Goal: Obtain resource: Download file/media

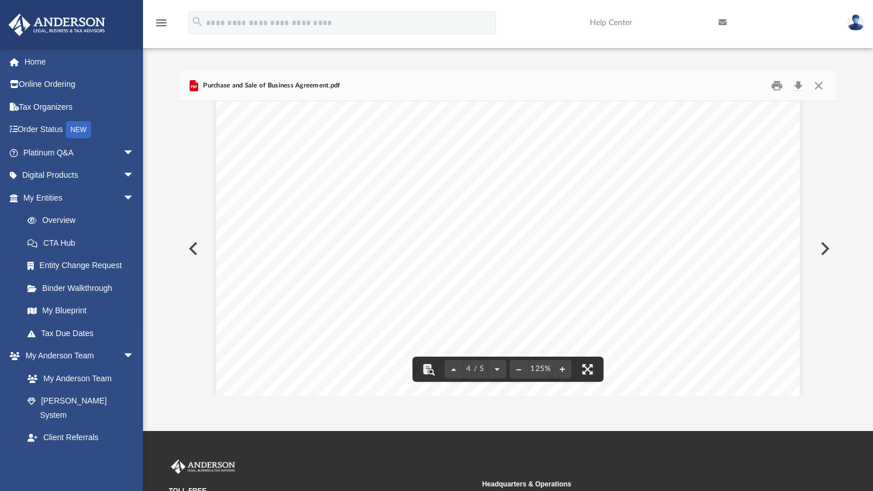
scroll to position [2517, 0]
click at [820, 84] on button "Close" at bounding box center [818, 86] width 21 height 18
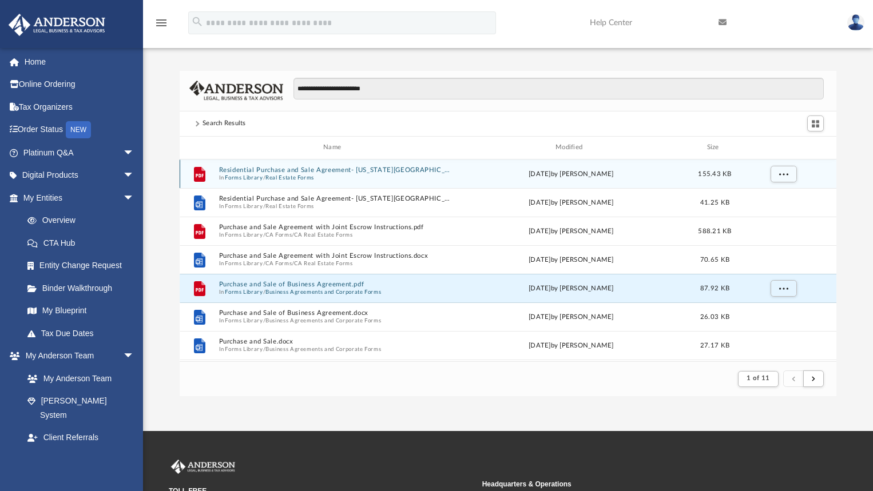
scroll to position [114, 0]
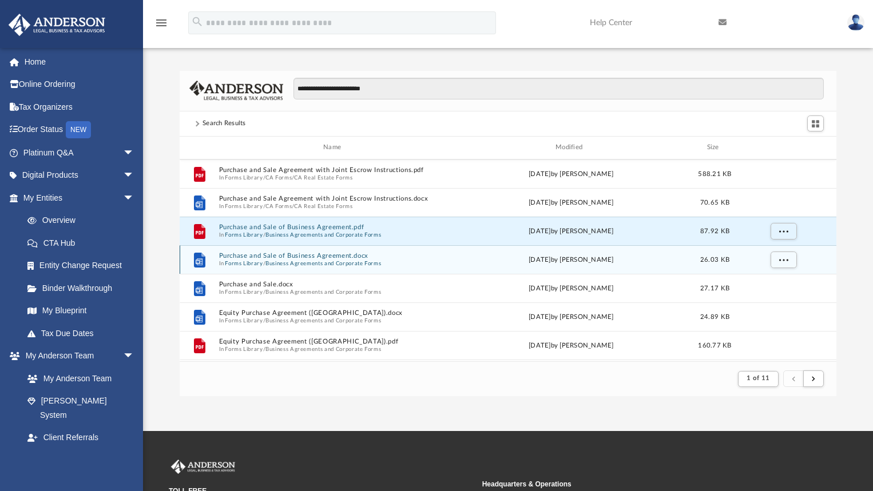
click at [277, 253] on button "Purchase and Sale of Business Agreement.docx" at bounding box center [335, 255] width 232 height 7
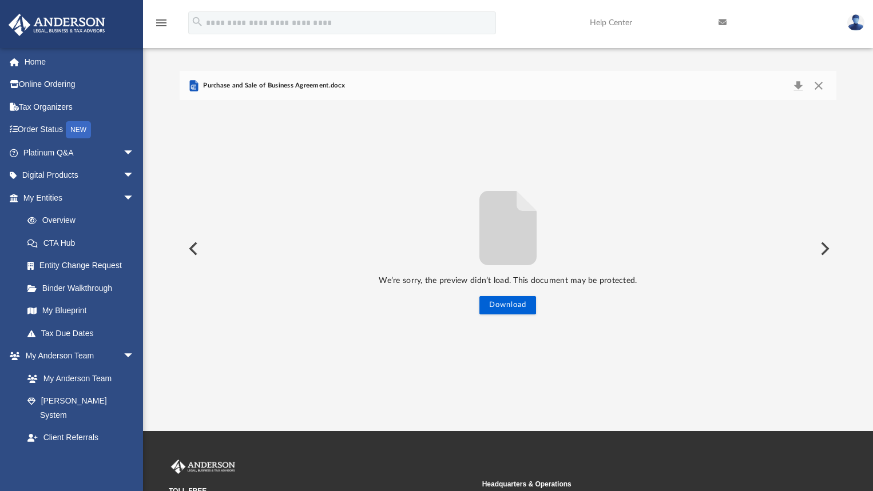
click at [191, 250] on button "Preview" at bounding box center [192, 249] width 25 height 32
click at [820, 83] on button "Close" at bounding box center [818, 86] width 21 height 16
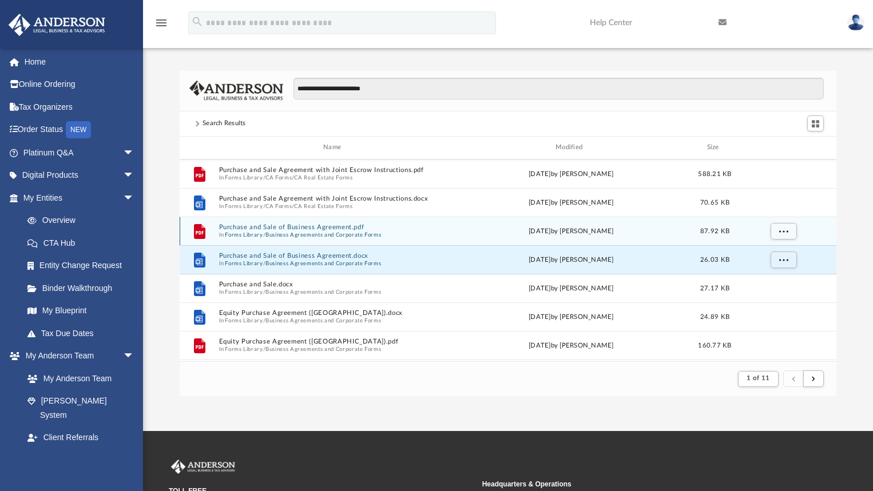
click at [295, 225] on button "Purchase and Sale of Business Agreement.pdf" at bounding box center [335, 227] width 232 height 7
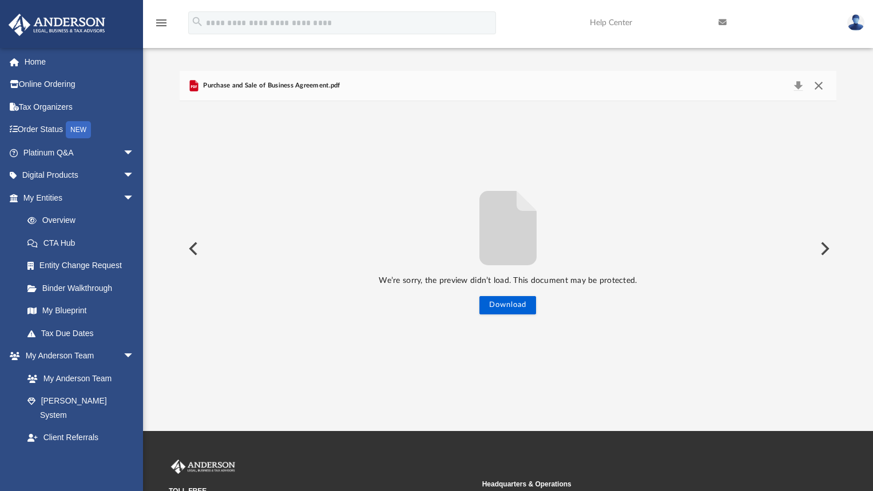
click at [821, 85] on button "Close" at bounding box center [818, 86] width 21 height 16
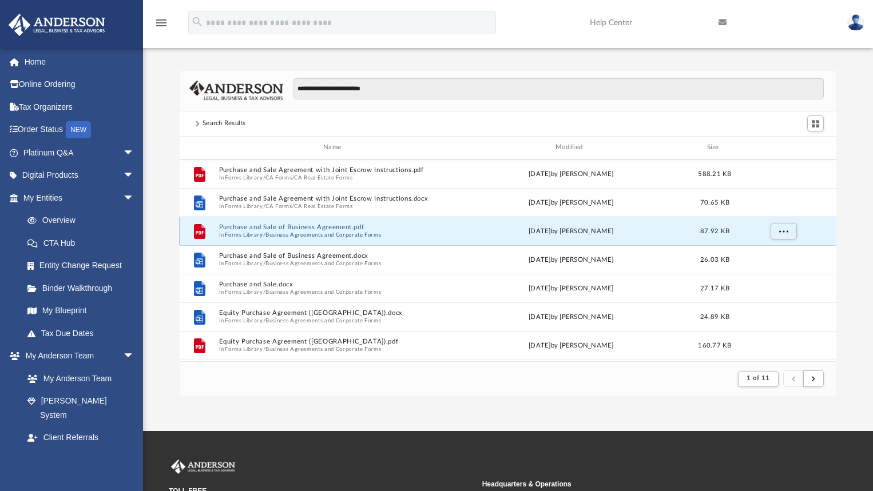
click at [203, 234] on icon "grid" at bounding box center [199, 231] width 11 height 15
click at [249, 227] on button "Purchase and Sale of Business Agreement.pdf" at bounding box center [335, 227] width 232 height 7
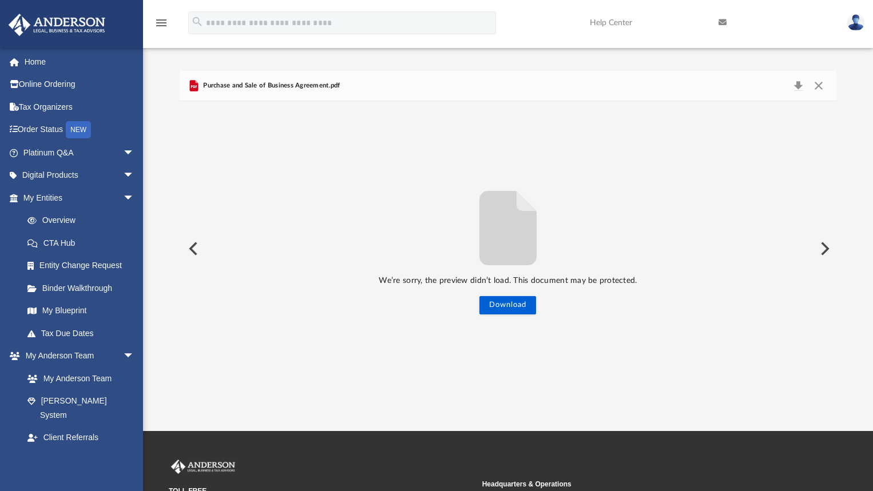
click at [821, 96] on div "Purchase and Sale of Business Agreement.pdf" at bounding box center [508, 86] width 657 height 30
click at [821, 93] on button "Close" at bounding box center [818, 86] width 21 height 16
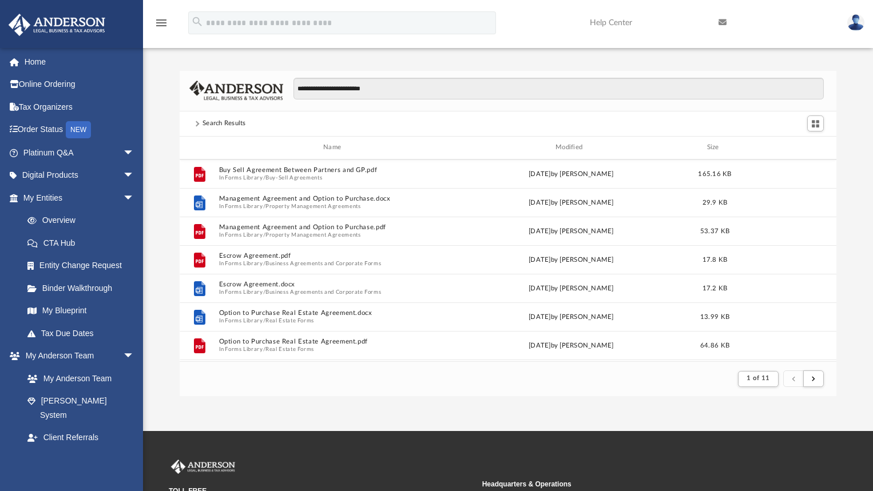
scroll to position [458, 0]
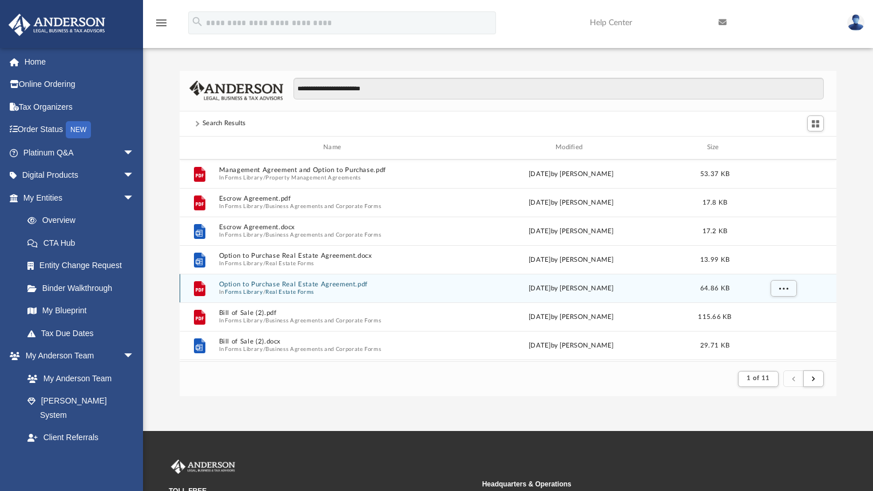
click at [293, 289] on button "Real Estate Forms" at bounding box center [289, 291] width 49 height 7
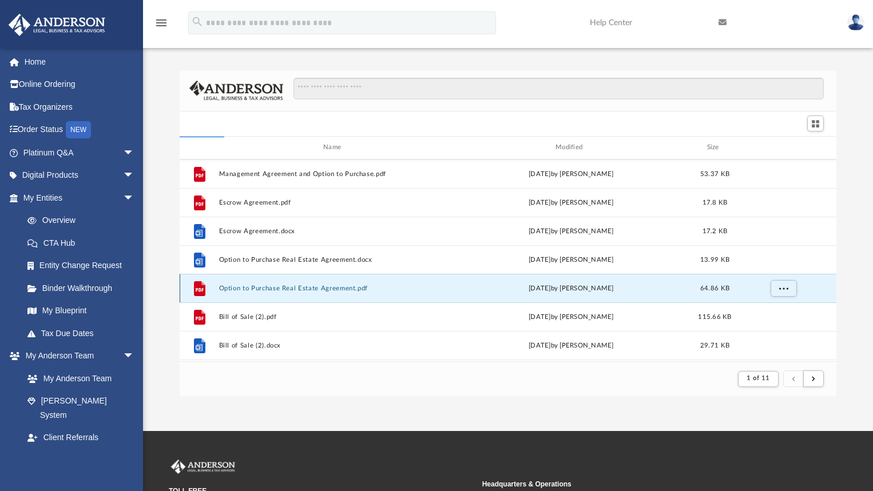
click at [292, 288] on button "Option to Purchase Real Estate Agreement.pdf" at bounding box center [335, 287] width 232 height 7
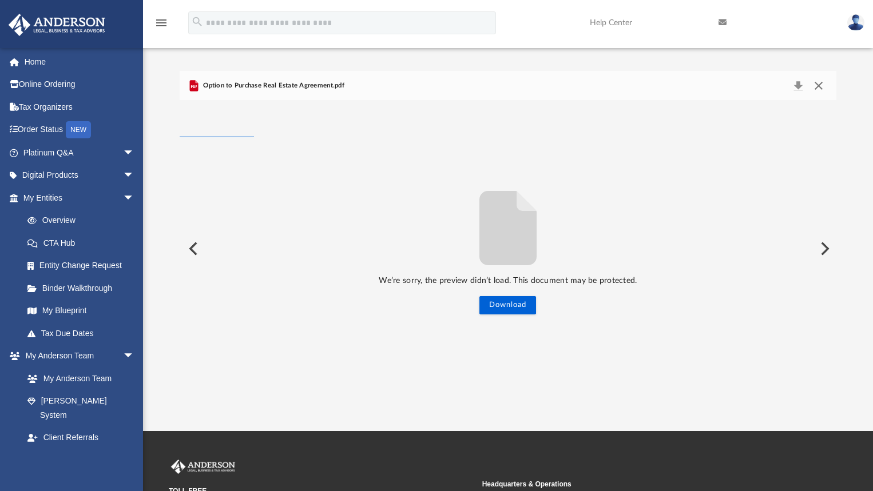
click at [816, 86] on button "Close" at bounding box center [818, 86] width 21 height 16
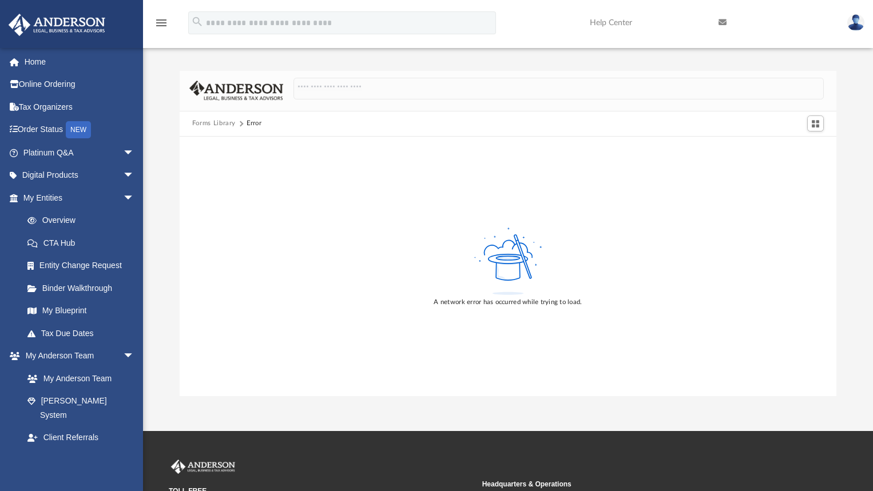
click at [218, 126] on button "Forms Library" at bounding box center [213, 123] width 43 height 10
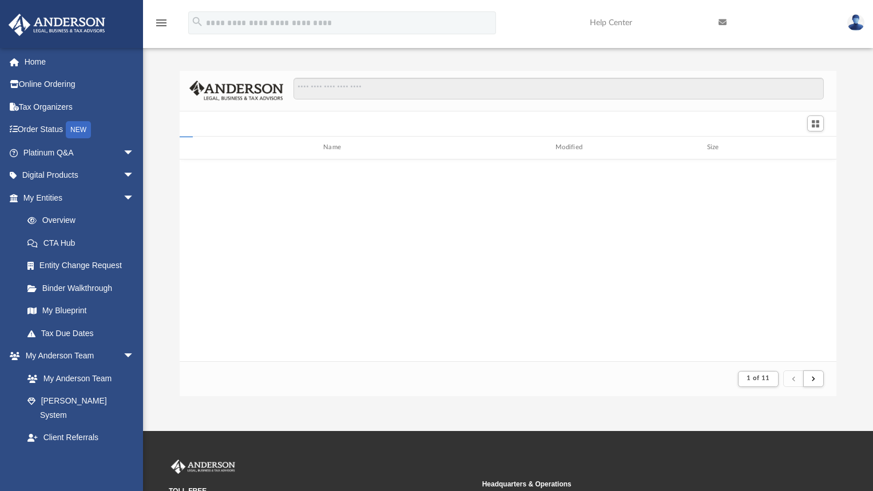
scroll to position [216, 649]
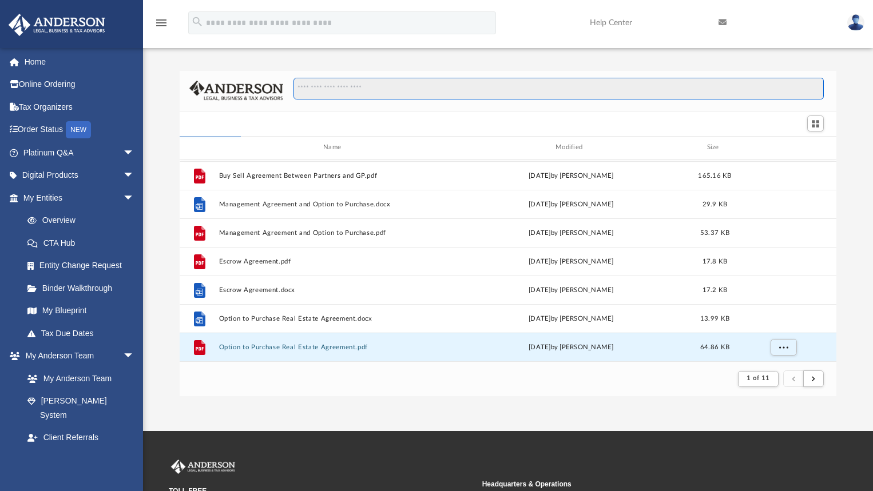
click at [333, 94] on input "**********" at bounding box center [558, 89] width 531 height 22
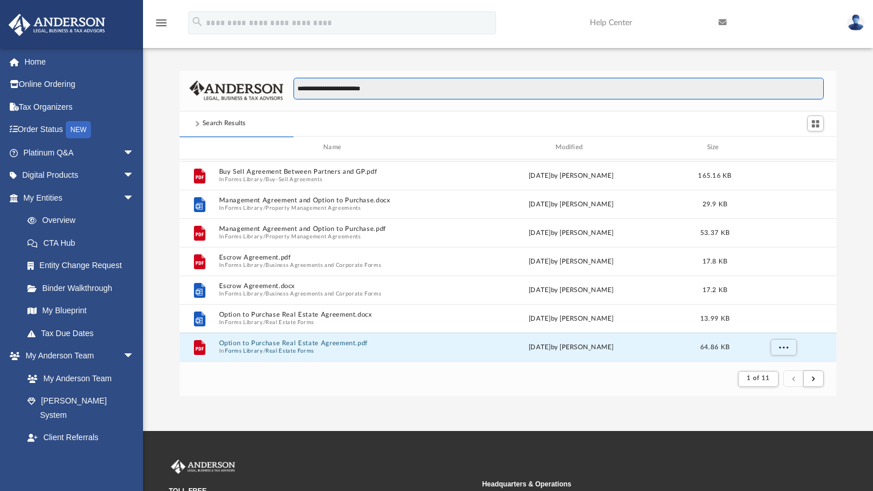
type input "**********"
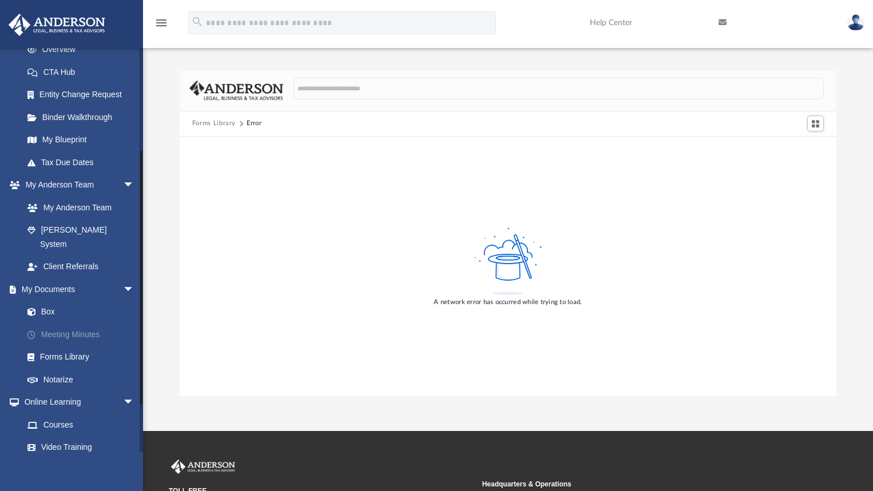
scroll to position [172, 0]
click at [70, 346] on link "Forms Library" at bounding box center [84, 357] width 136 height 23
click at [37, 18] on img at bounding box center [57, 25] width 104 height 22
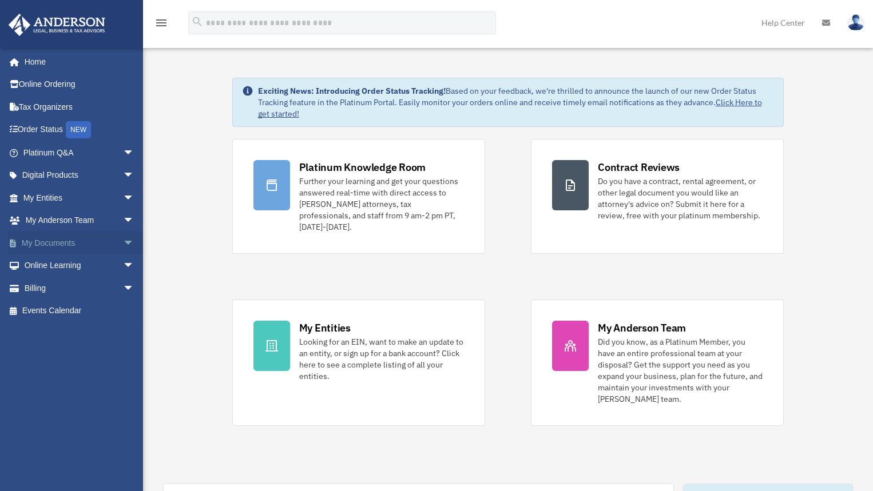
click at [123, 243] on span "arrow_drop_down" at bounding box center [134, 243] width 23 height 23
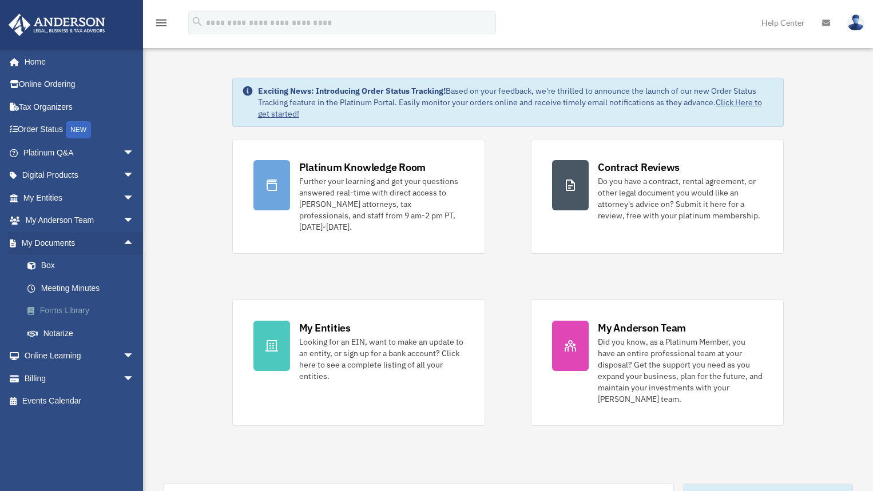
click at [62, 308] on link "Forms Library" at bounding box center [84, 311] width 136 height 23
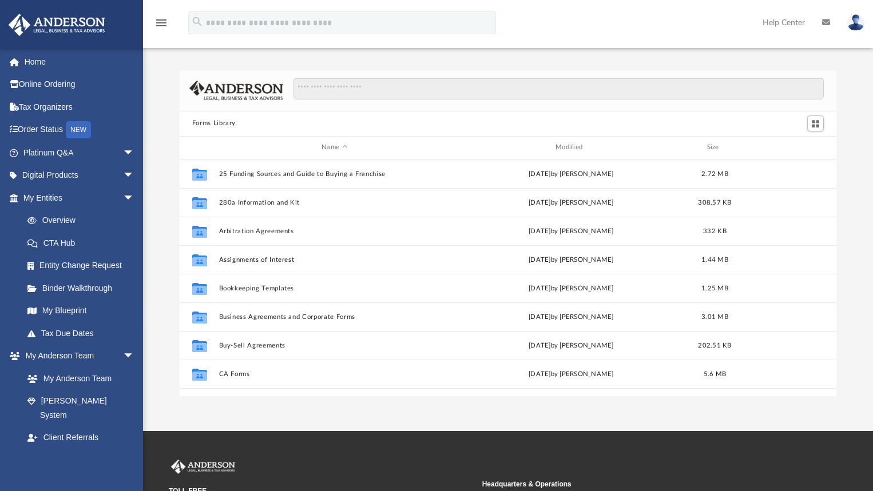
scroll to position [252, 649]
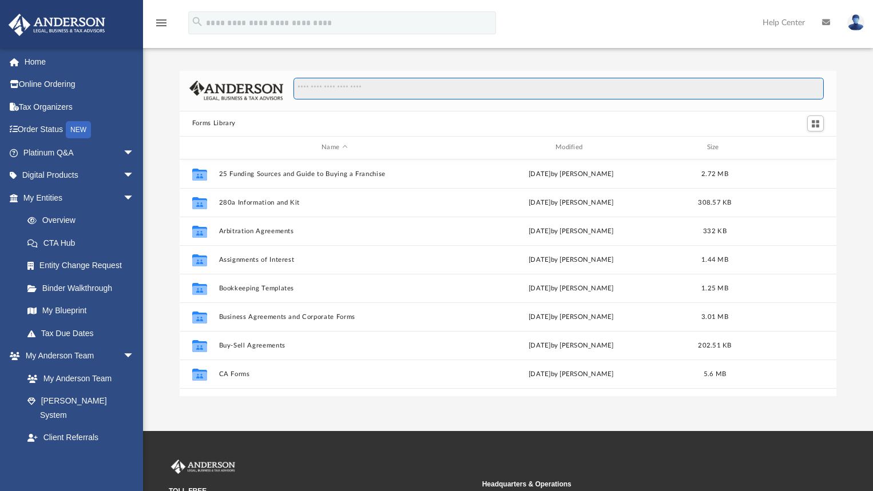
click at [351, 82] on input "Search files and folders" at bounding box center [558, 89] width 531 height 22
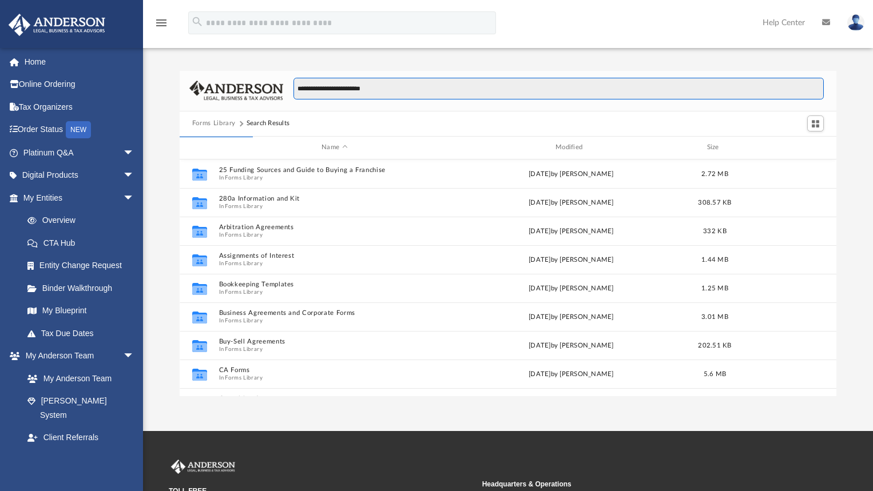
type input "**********"
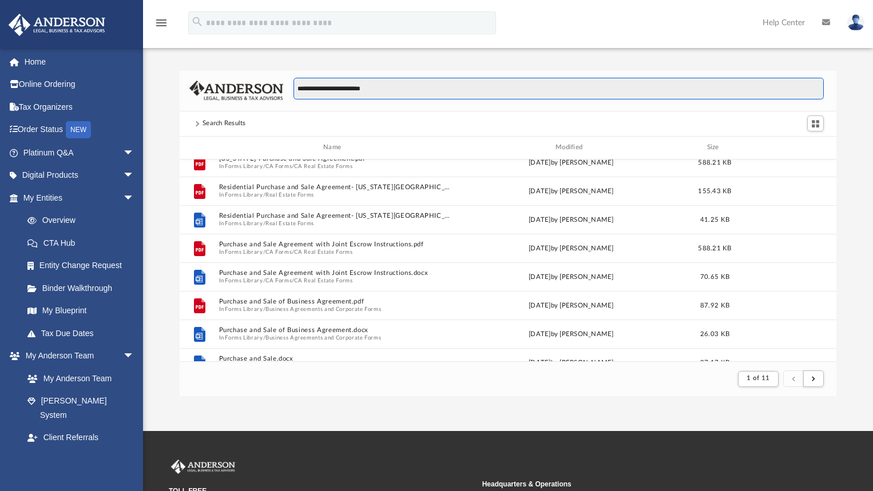
scroll to position [57, 0]
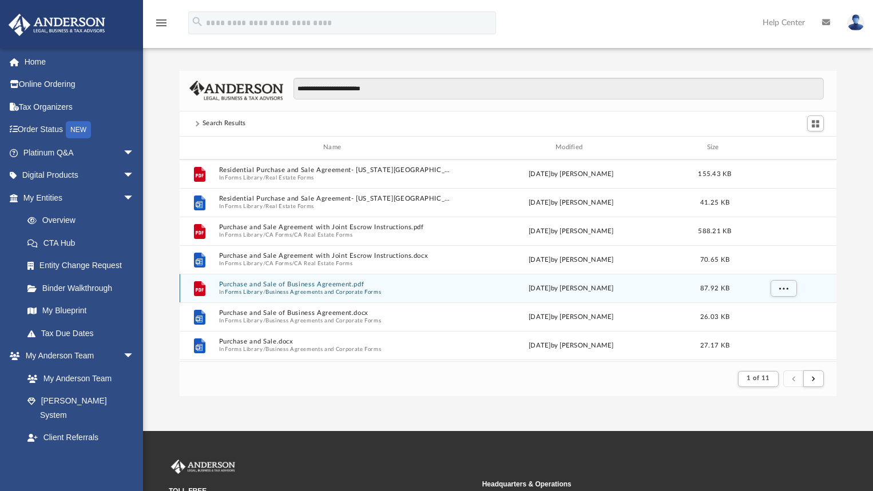
click at [279, 281] on button "Purchase and Sale of Business Agreement.pdf" at bounding box center [335, 284] width 232 height 7
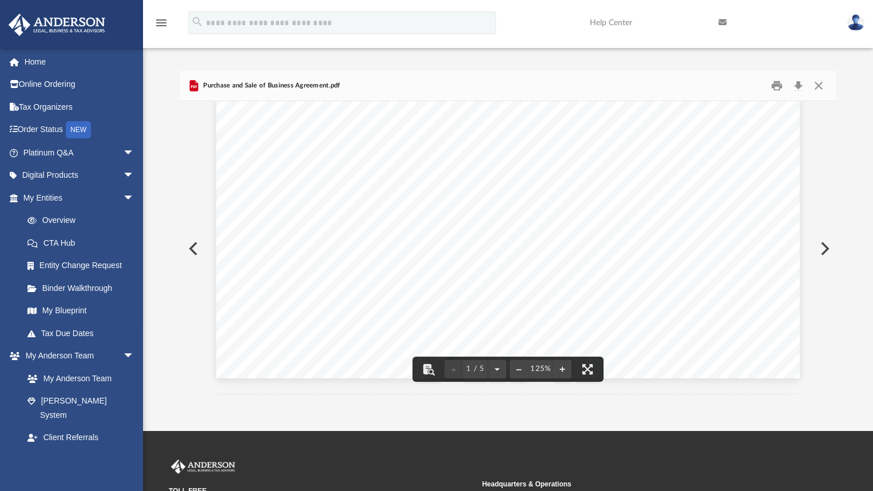
scroll to position [86, 0]
click at [820, 87] on button "Close" at bounding box center [818, 86] width 21 height 18
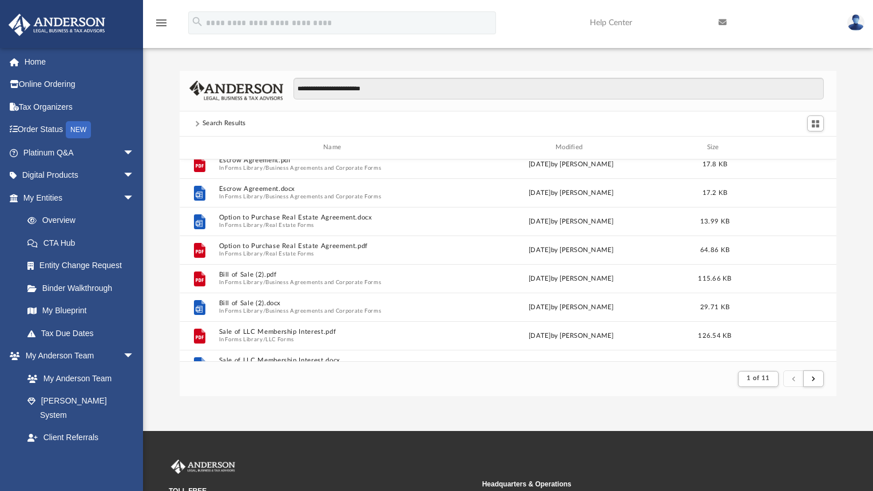
scroll to position [515, 0]
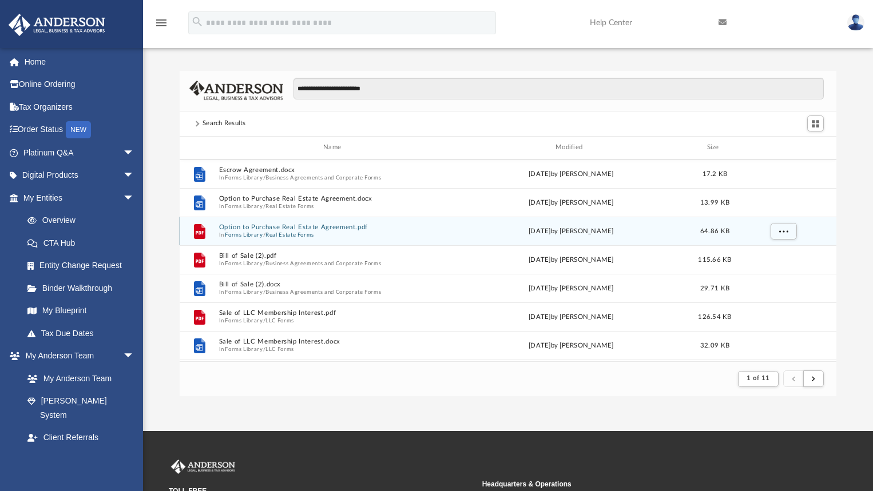
click at [336, 228] on button "Option to Purchase Real Estate Agreement.pdf" at bounding box center [335, 227] width 232 height 7
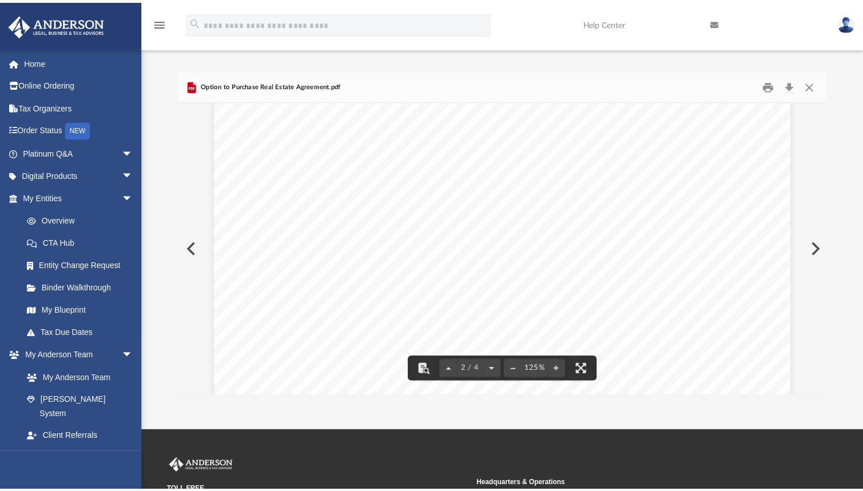
scroll to position [1144, 0]
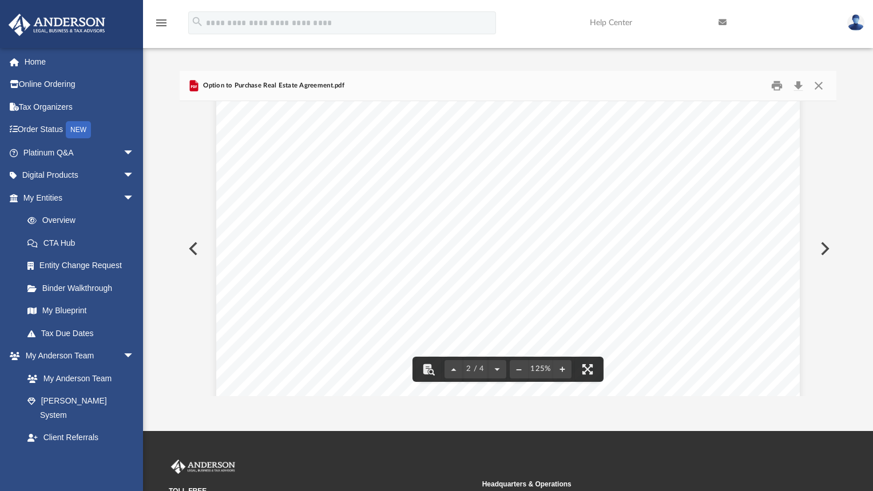
click at [601, 235] on span "EXTENSION: Purchaser shall be entitled to extend the time within which this Opt…" at bounding box center [517, 234] width 396 height 11
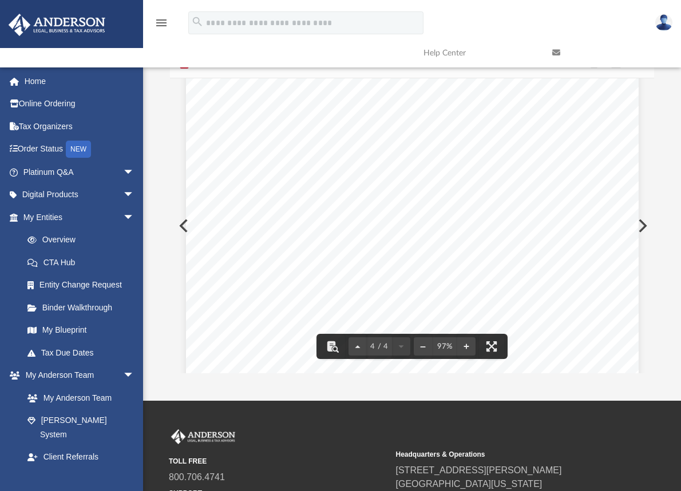
scroll to position [1976, 0]
click at [583, 23] on div "menu search Site Menu add [PERSON_NAME][EMAIL_ADDRESS][DOMAIN_NAME] My Profile …" at bounding box center [341, 38] width 664 height 58
